Goal: Check status

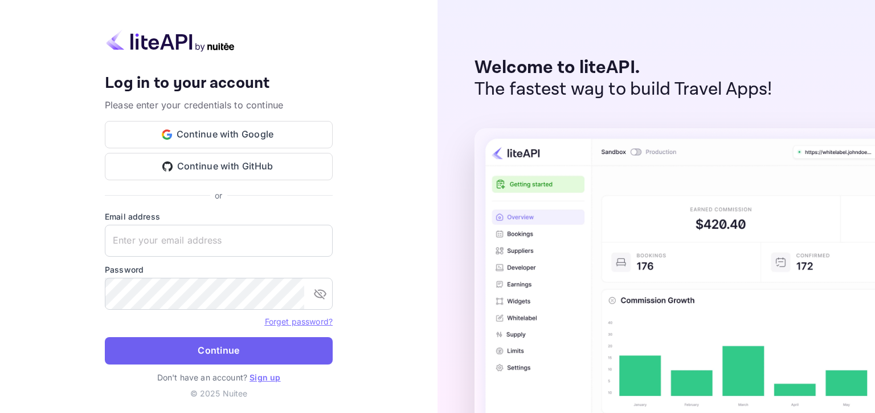
type input "[EMAIL_ADDRESS][DOMAIN_NAME]"
click at [191, 342] on button "Continue" at bounding box center [219, 350] width 228 height 27
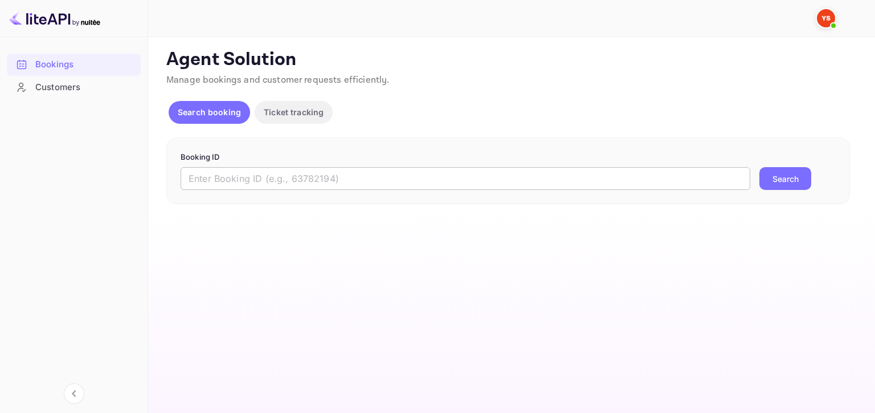
drag, startPoint x: 357, startPoint y: 177, endPoint x: 551, endPoint y: 173, distance: 193.8
click at [357, 177] on input "text" at bounding box center [466, 178] width 570 height 23
paste input "9504124"
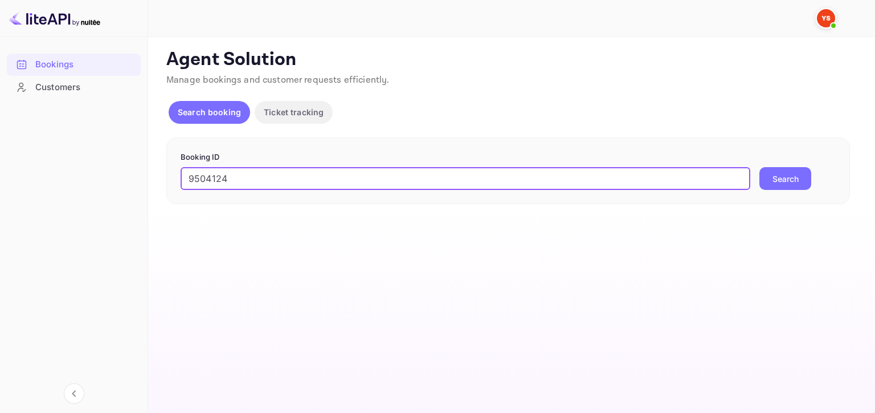
type input "9504124"
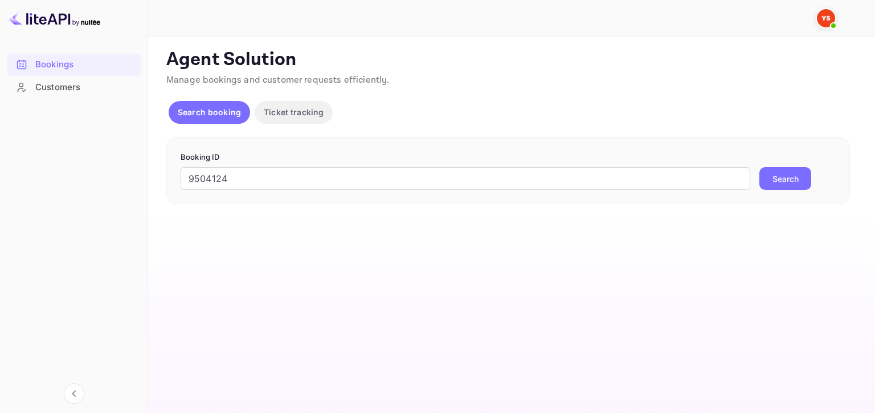
click at [792, 184] on button "Search" at bounding box center [786, 178] width 52 height 23
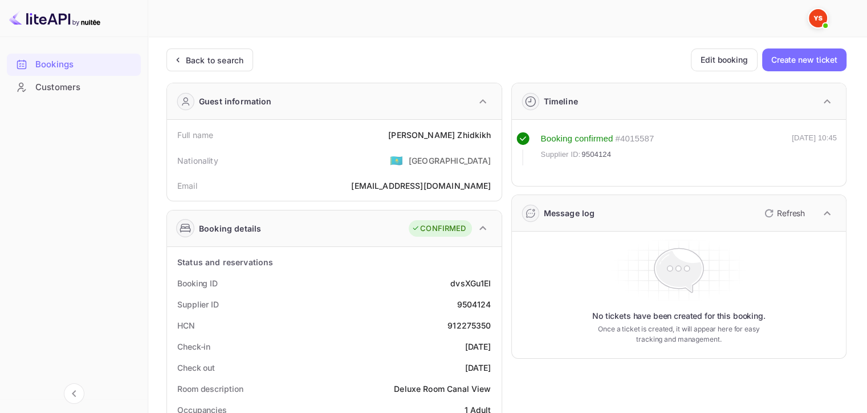
scroll to position [171, 0]
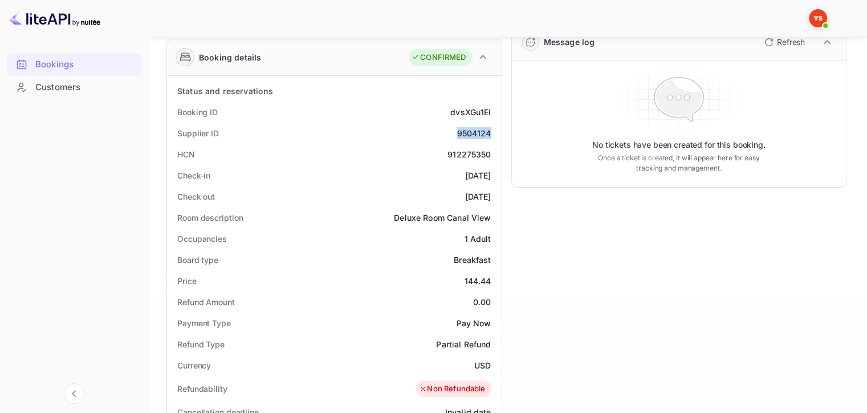
drag, startPoint x: 456, startPoint y: 129, endPoint x: 490, endPoint y: 128, distance: 34.2
click at [490, 128] on div "Supplier ID 9504124" at bounding box center [334, 133] width 325 height 21
copy div "9504124"
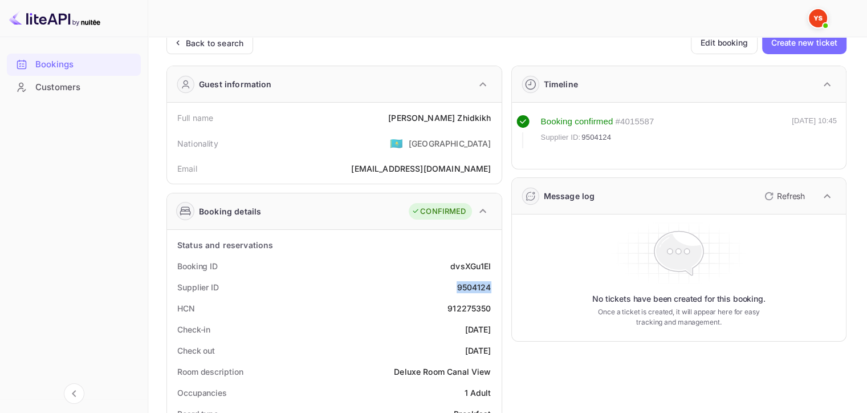
scroll to position [0, 0]
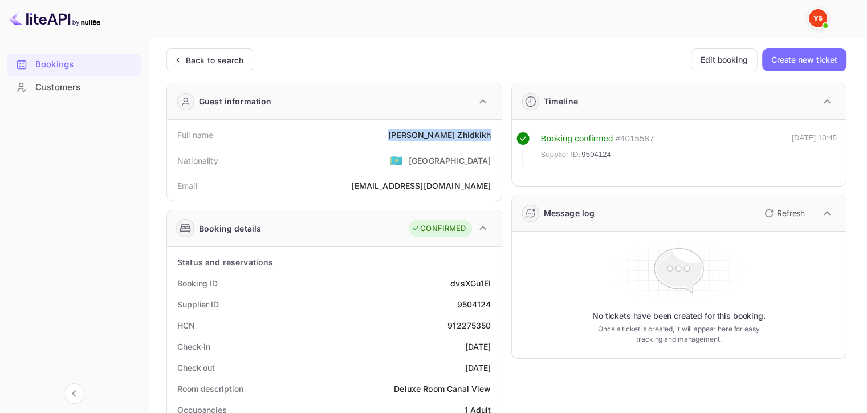
drag, startPoint x: 431, startPoint y: 128, endPoint x: 498, endPoint y: 129, distance: 67.3
click at [499, 129] on div "Full name [PERSON_NAME] Nationality 🇰🇿 [DEMOGRAPHIC_DATA] Email [EMAIL_ADDRESS]…" at bounding box center [334, 160] width 335 height 81
copy div "[PERSON_NAME]"
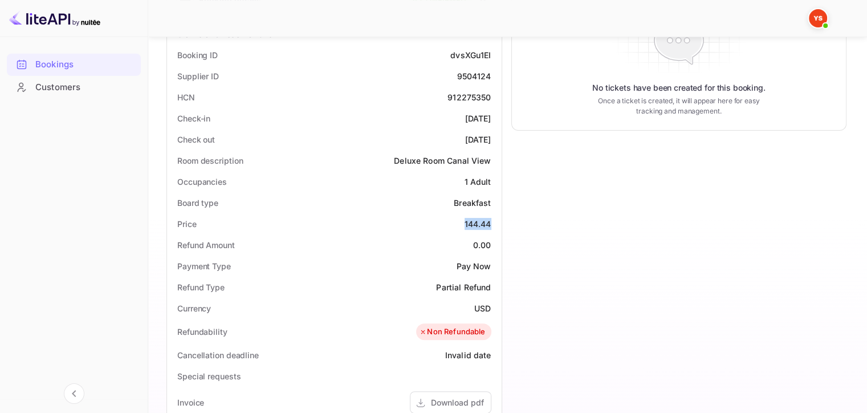
drag, startPoint x: 454, startPoint y: 223, endPoint x: 497, endPoint y: 221, distance: 43.4
click at [497, 221] on div "Status and reservations Booking ID dvsXGu1EI Supplier ID 9504124 HCN 912275350 …" at bounding box center [334, 343] width 335 height 649
copy div "144.44"
